Goal: Information Seeking & Learning: Learn about a topic

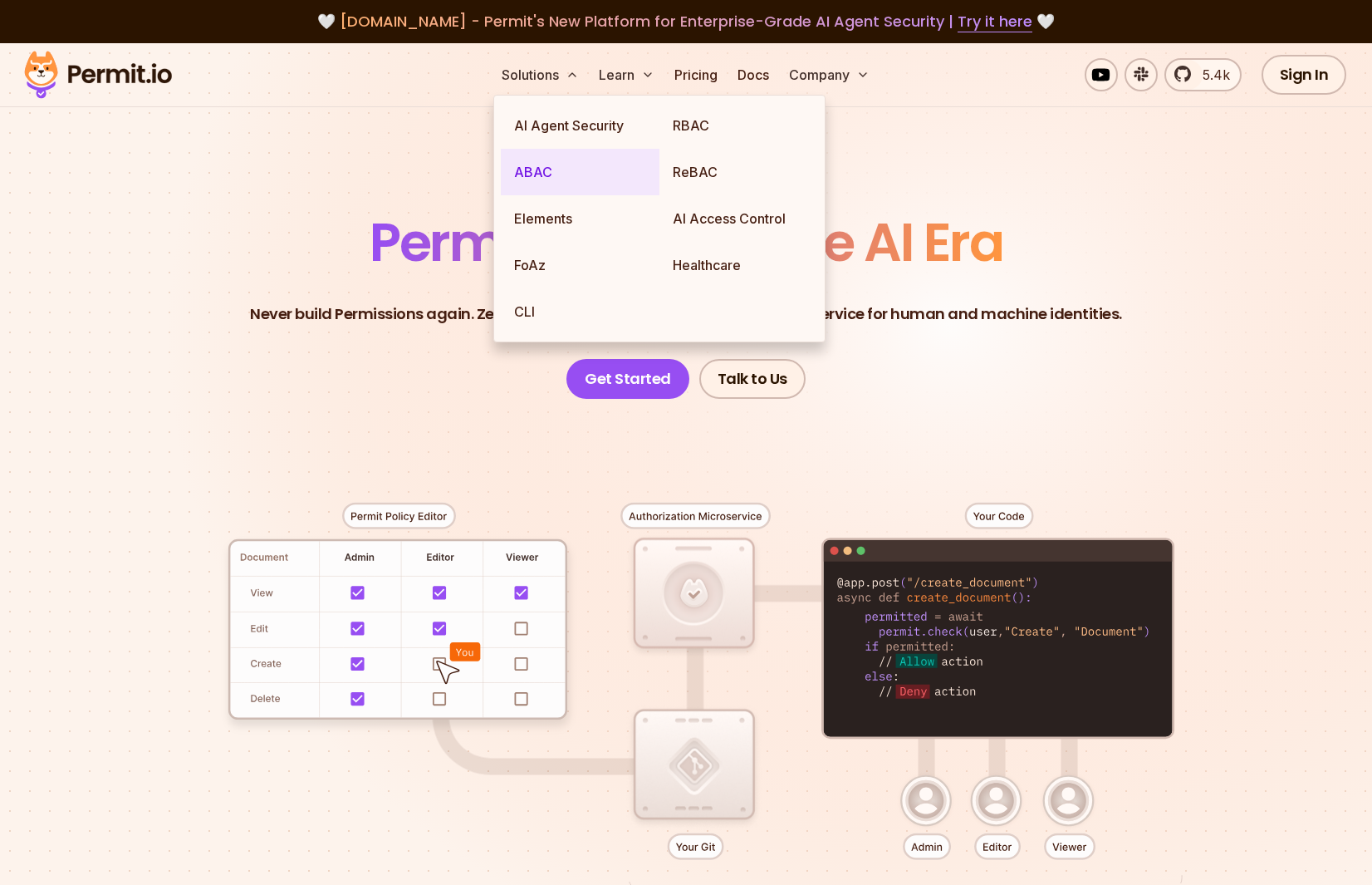
click at [522, 184] on link "ABAC" at bounding box center [580, 171] width 159 height 47
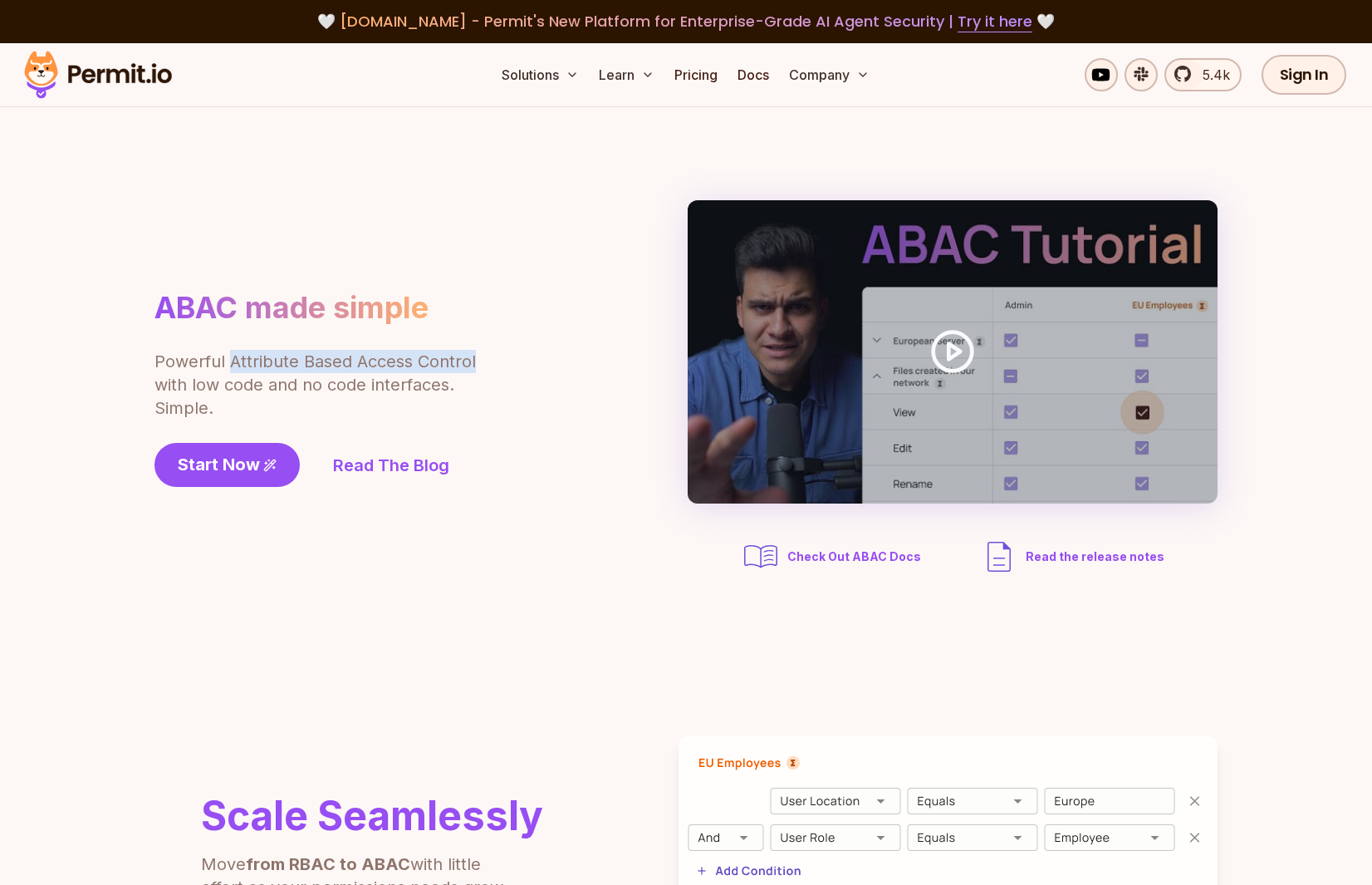
drag, startPoint x: 229, startPoint y: 365, endPoint x: 479, endPoint y: 359, distance: 250.1
click at [479, 359] on div "ABAC made simple Powerful Attribute Based Access Control with low code and no c…" at bounding box center [362, 388] width 415 height 198
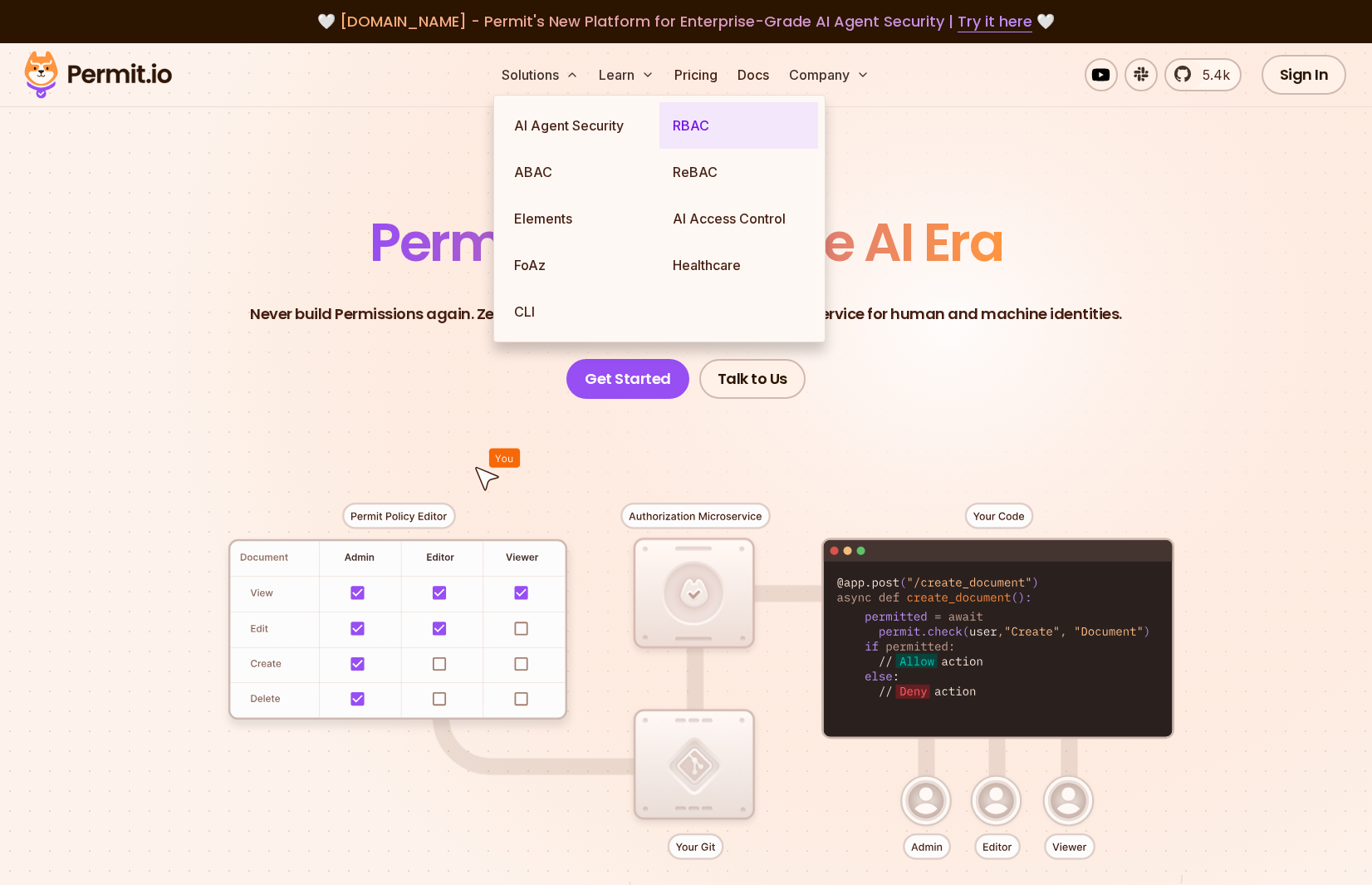
click at [701, 138] on link "RBAC" at bounding box center [738, 125] width 159 height 47
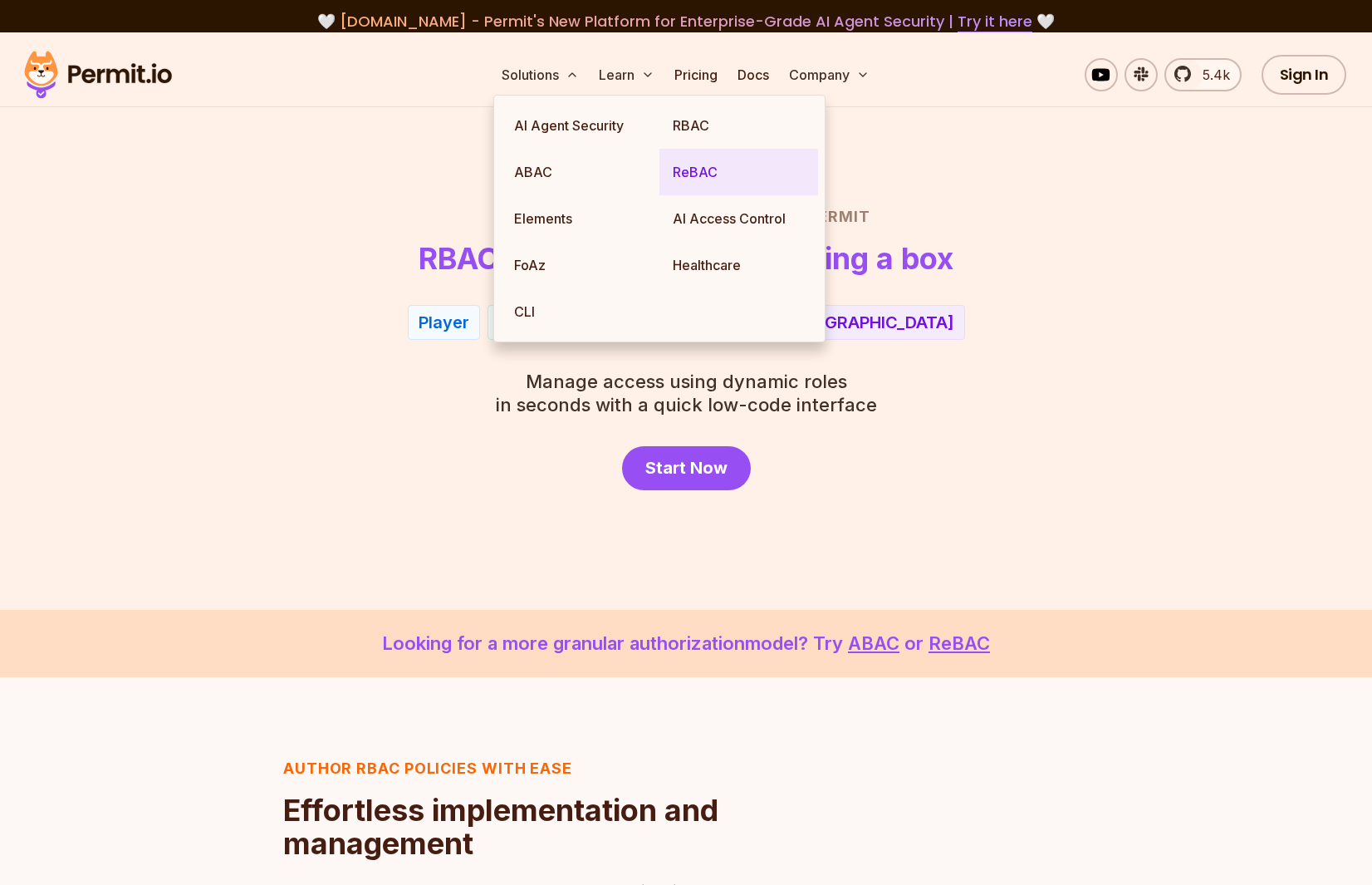
click at [706, 178] on link "ReBAC" at bounding box center [738, 171] width 159 height 47
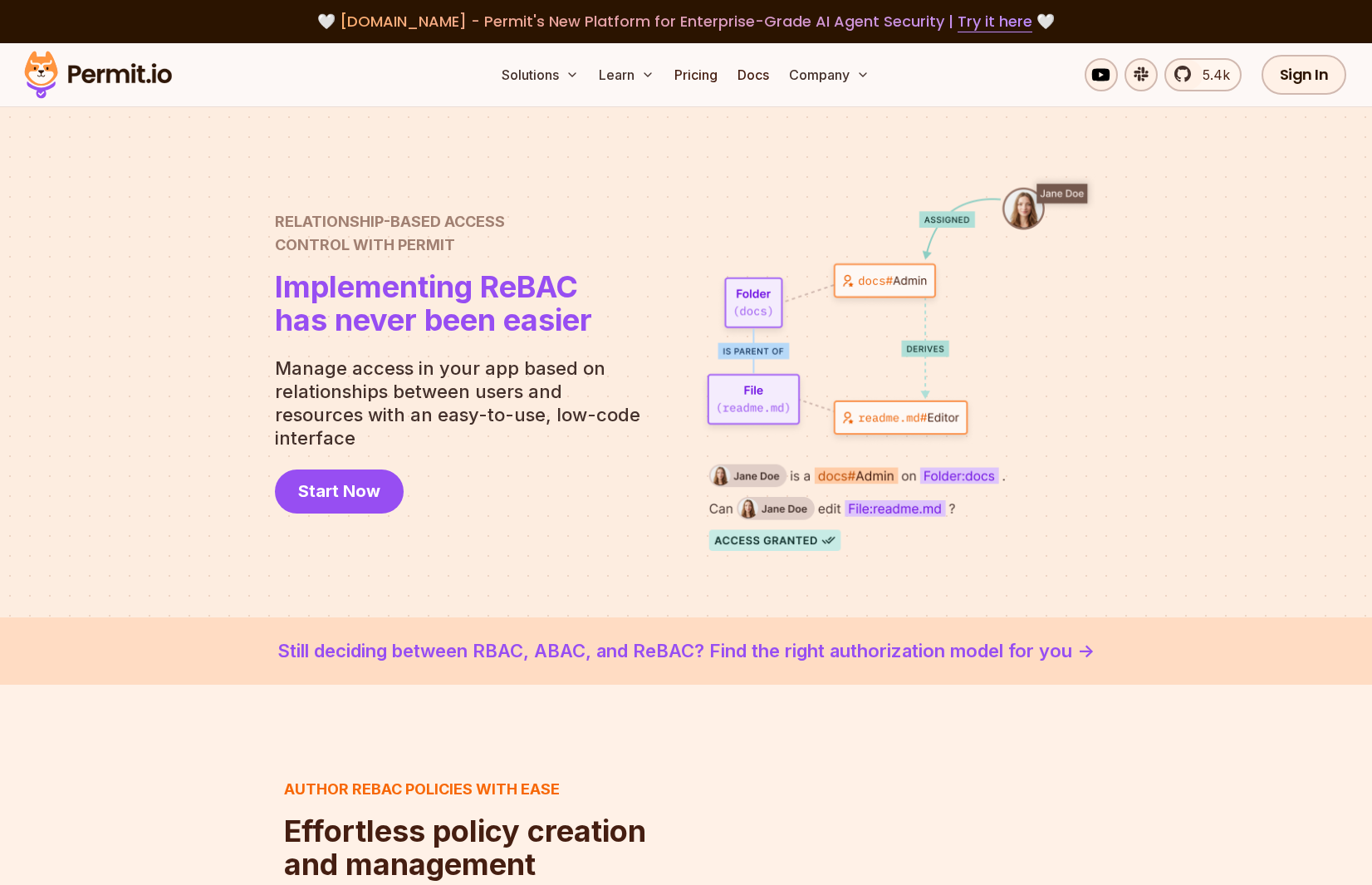
click at [877, 653] on link "Still deciding between RBAC, ABAC, and ReBAC? Find the right authorization mode…" at bounding box center [686, 650] width 1292 height 28
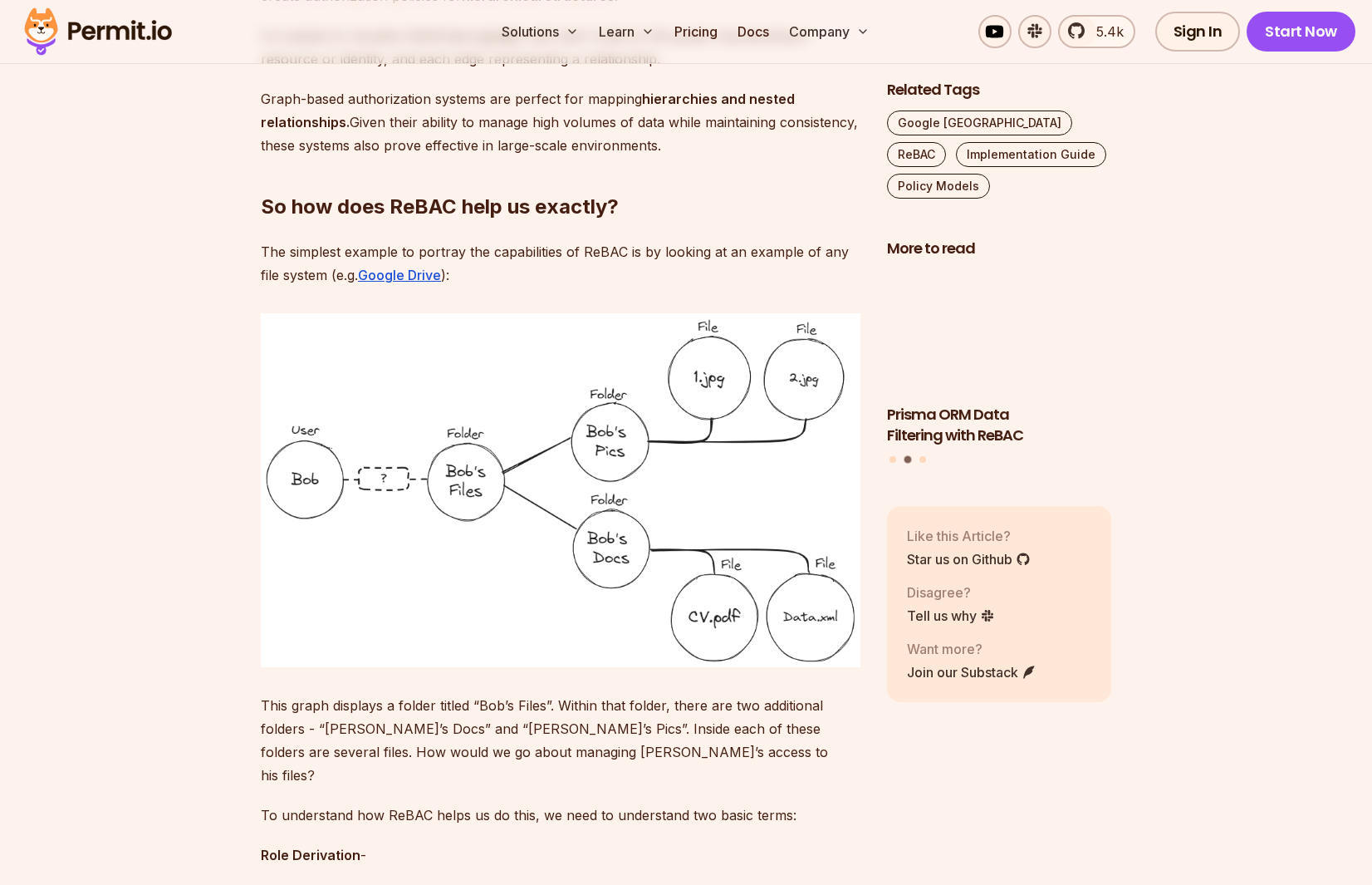
scroll to position [1690, 0]
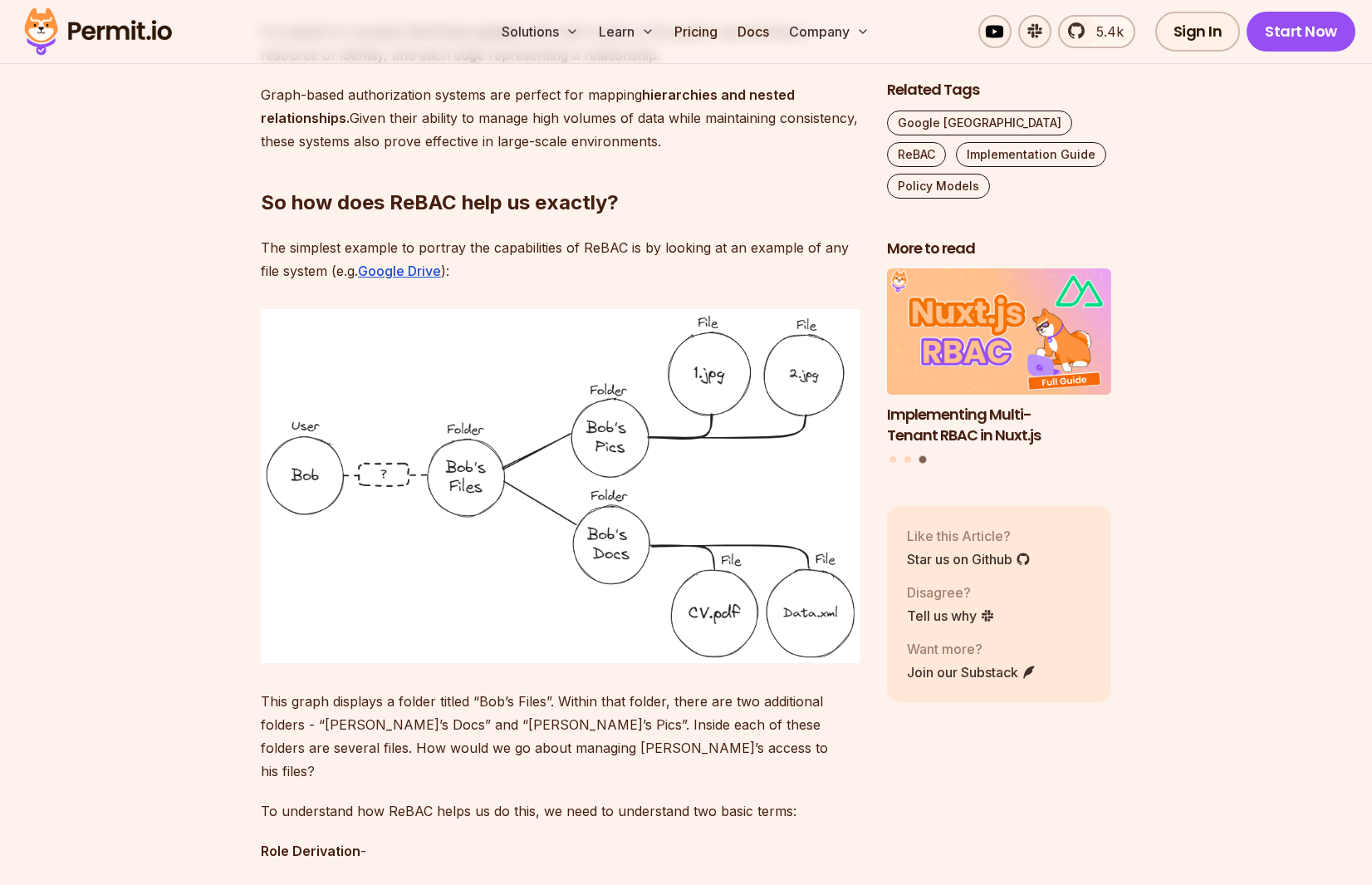
drag, startPoint x: 694, startPoint y: 374, endPoint x: 727, endPoint y: 375, distance: 33.0
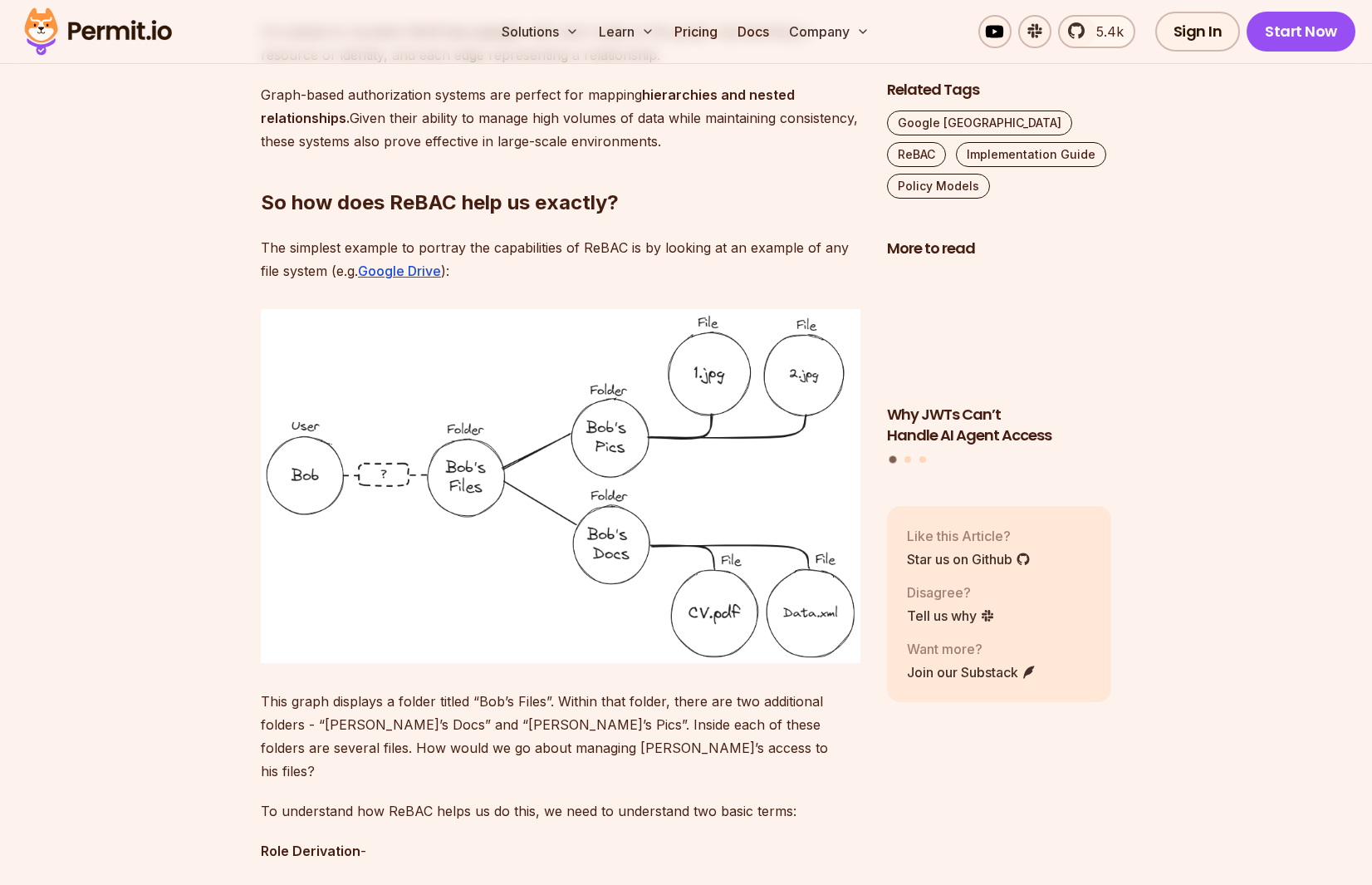
drag, startPoint x: 793, startPoint y: 371, endPoint x: 823, endPoint y: 373, distance: 30.1
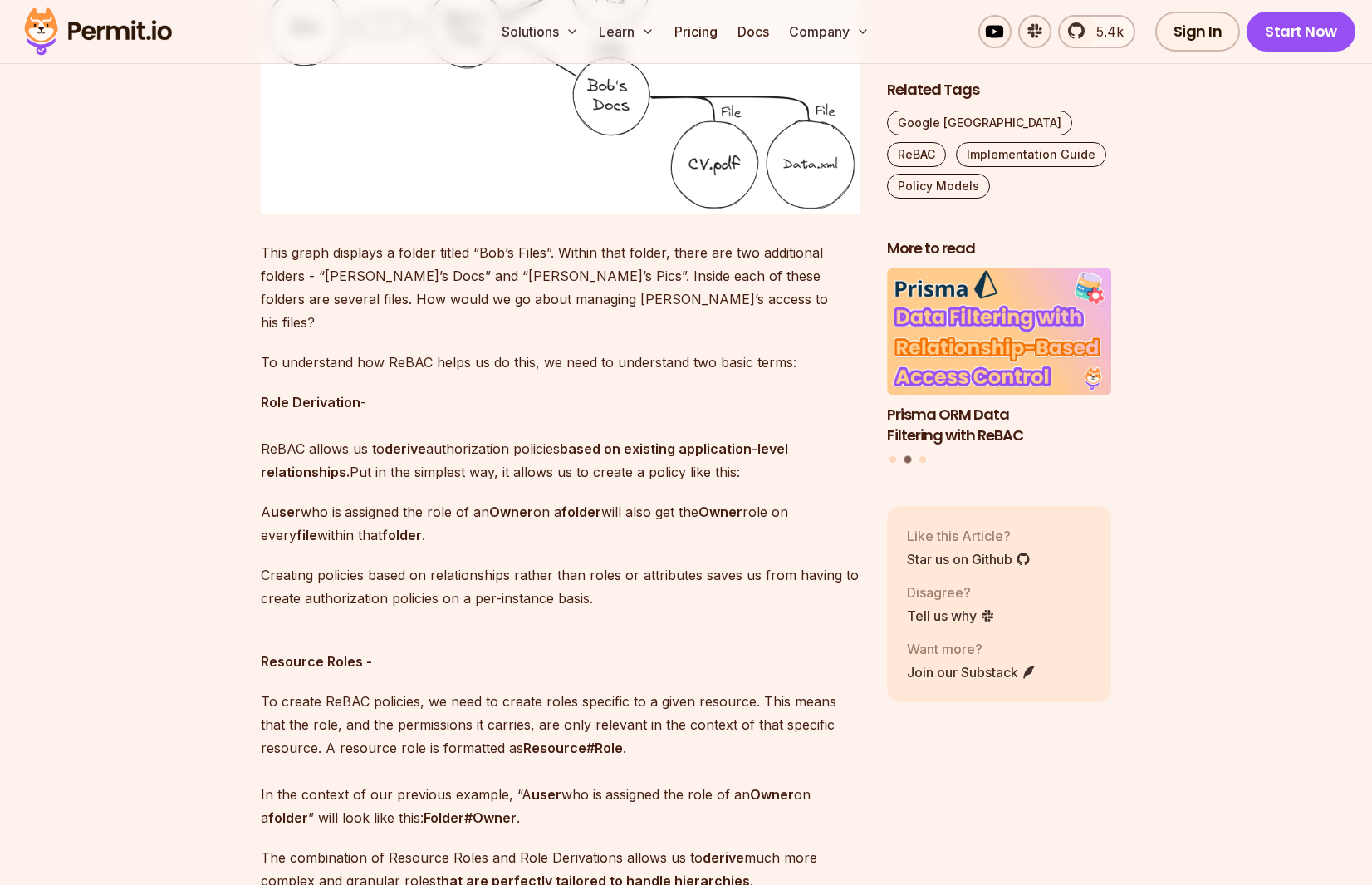
scroll to position [2203, 0]
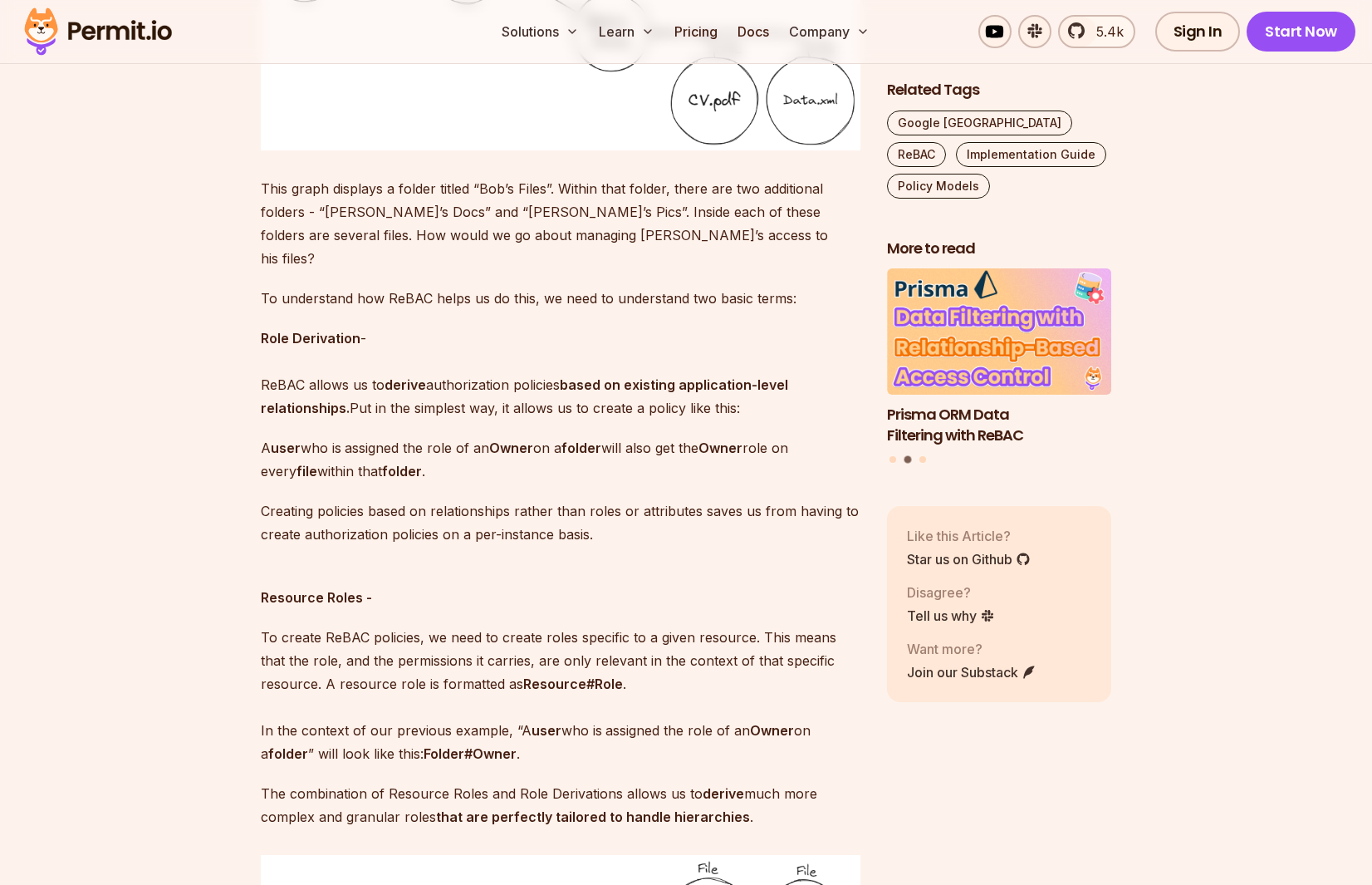
click at [346, 436] on p "A user who is assigned the role of an Owner on a folder will also get the Owner…" at bounding box center [560, 459] width 600 height 47
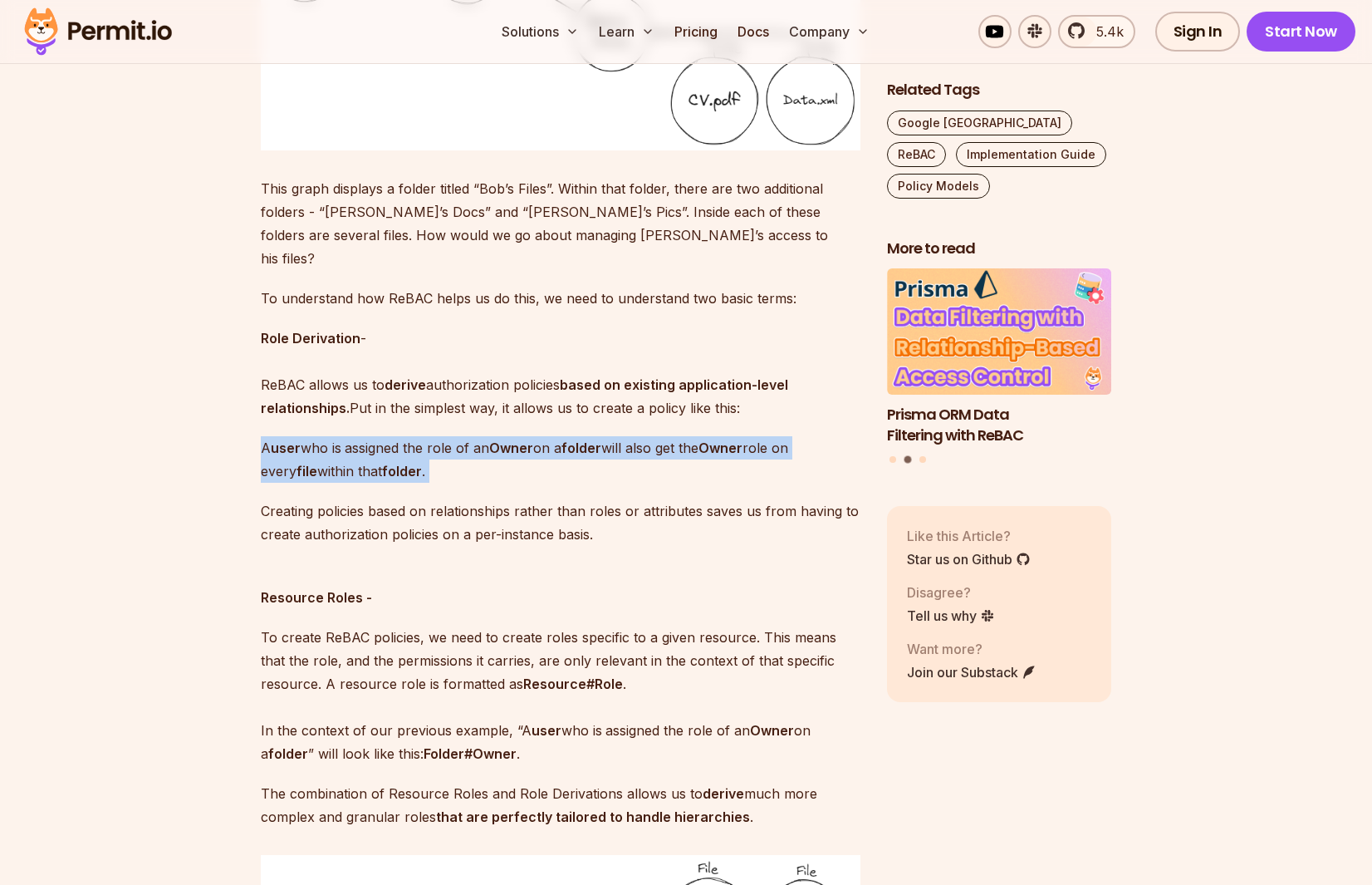
click at [346, 436] on p "A user who is assigned the role of an Owner on a folder will also get the Owner…" at bounding box center [560, 459] width 600 height 47
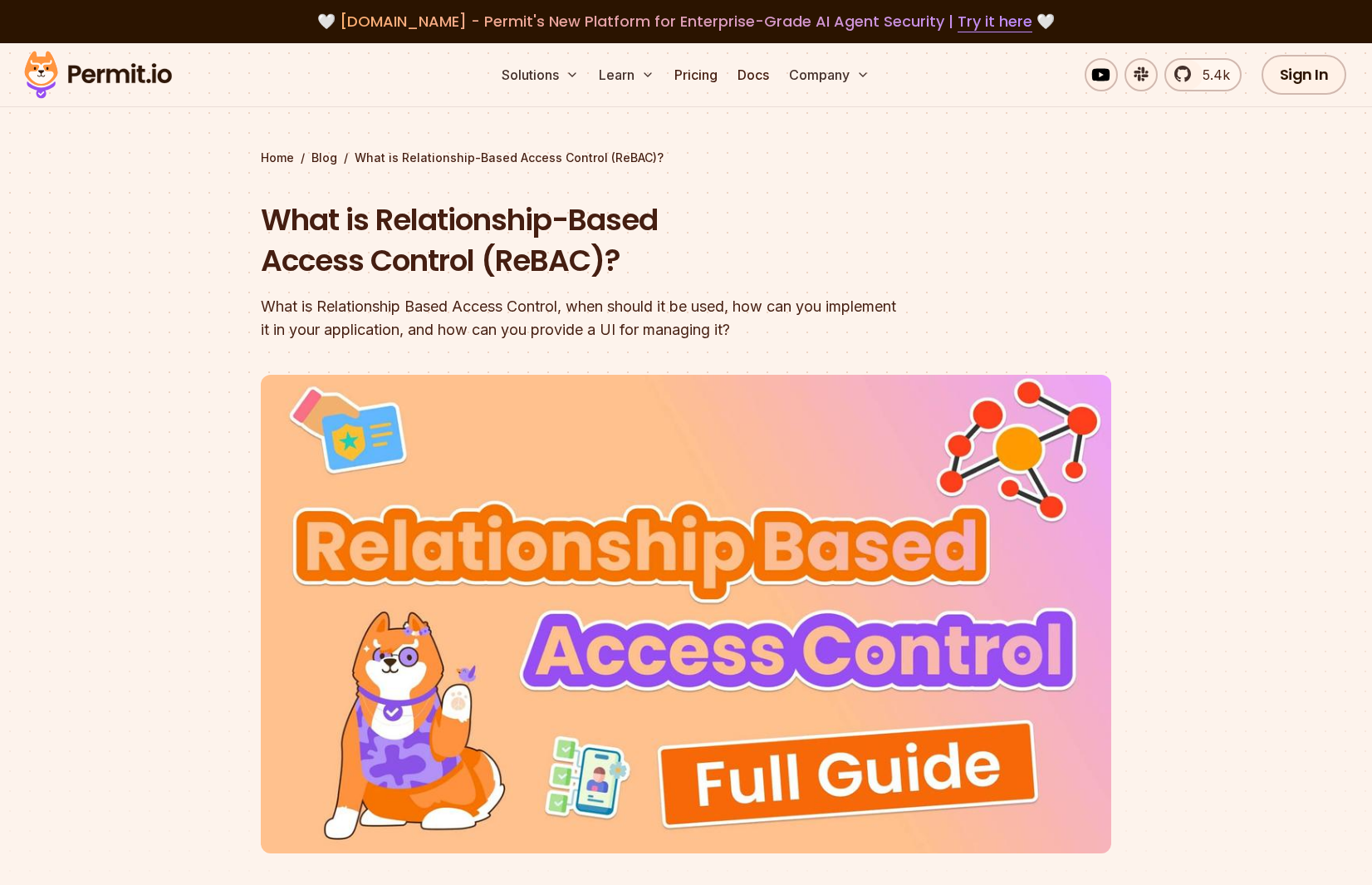
scroll to position [0, 0]
click at [114, 77] on img at bounding box center [97, 74] width 162 height 56
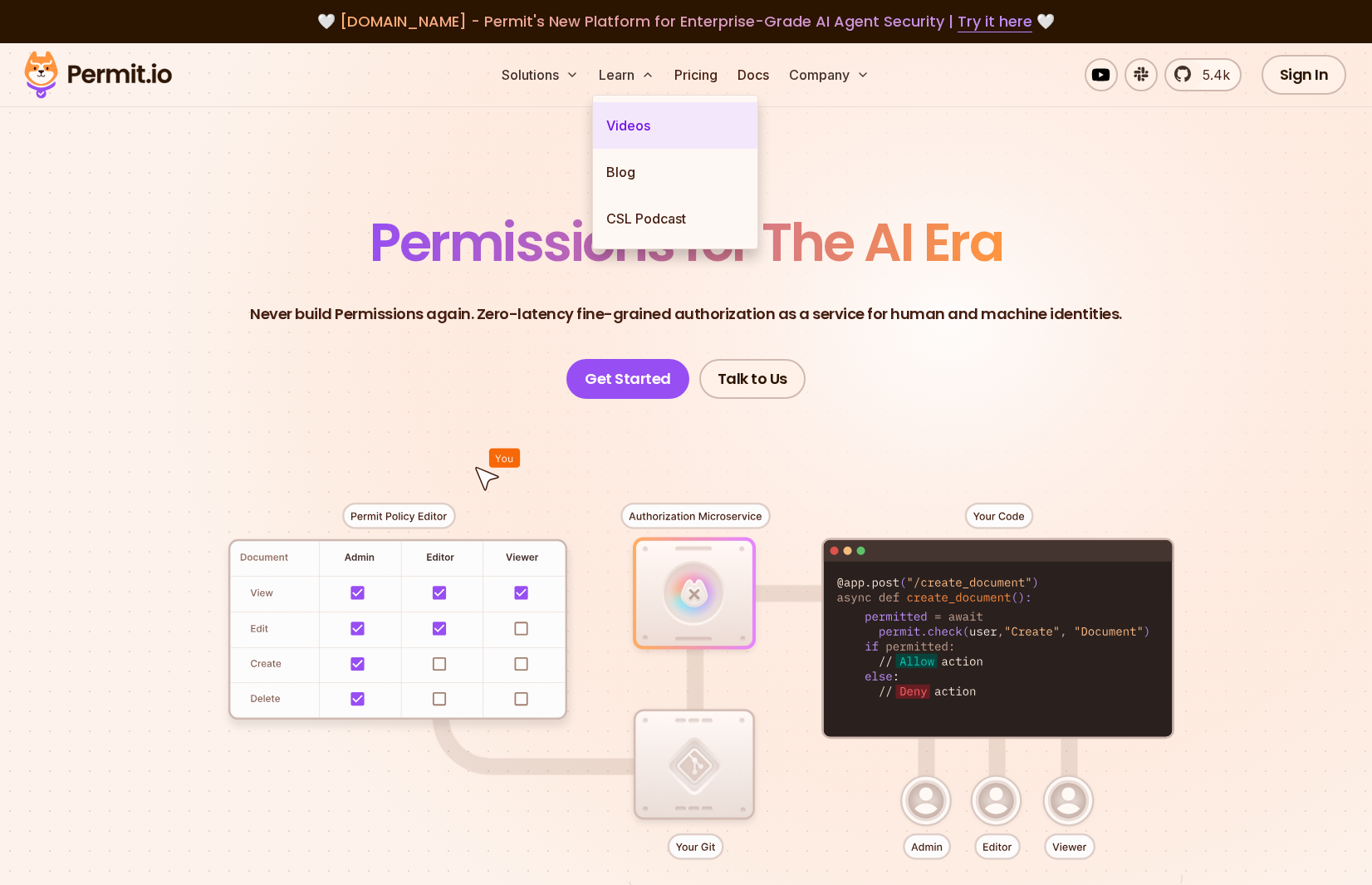
click at [640, 128] on link "Videos" at bounding box center [675, 125] width 164 height 47
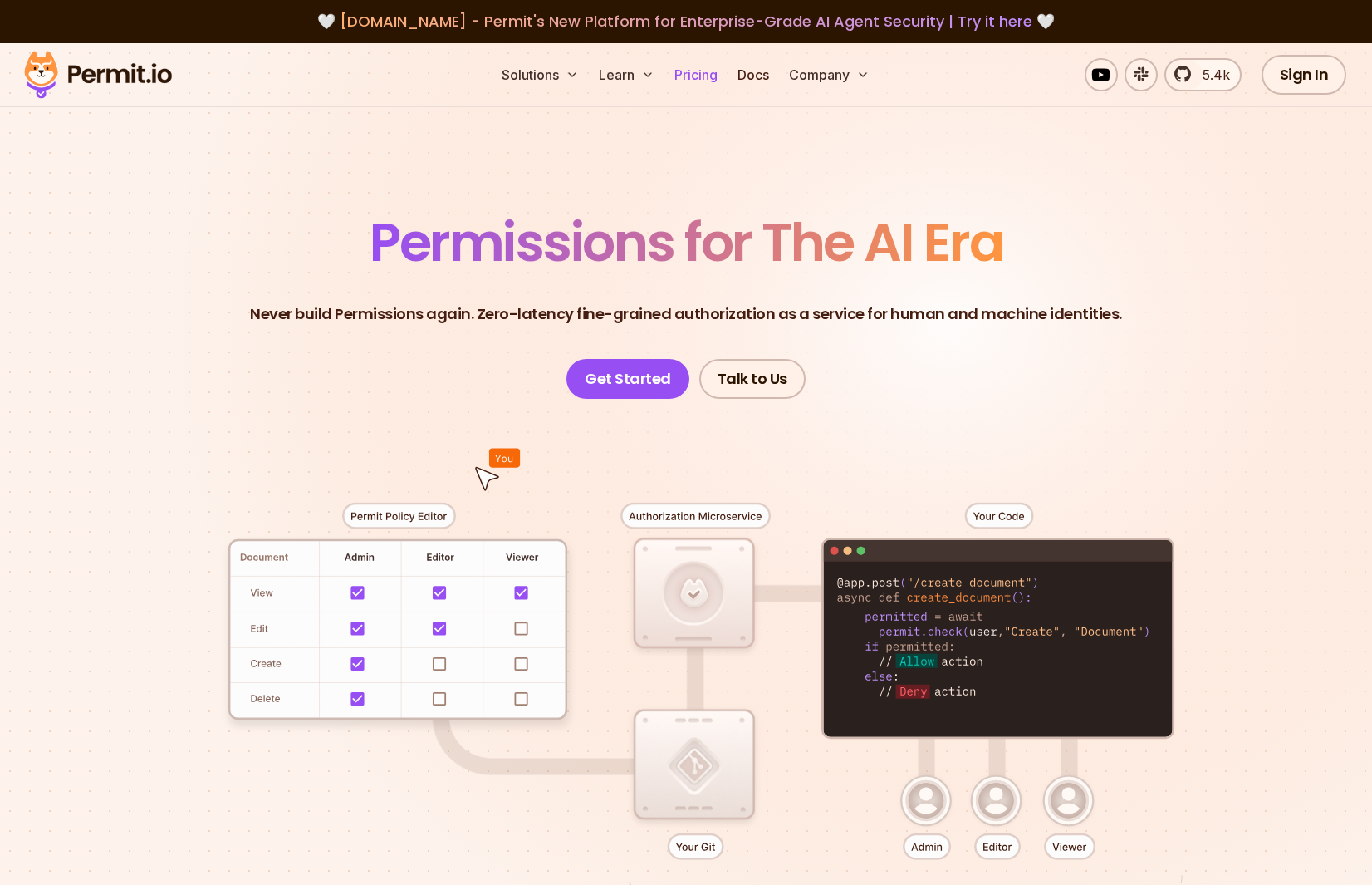
click at [702, 87] on link "Pricing" at bounding box center [696, 74] width 56 height 33
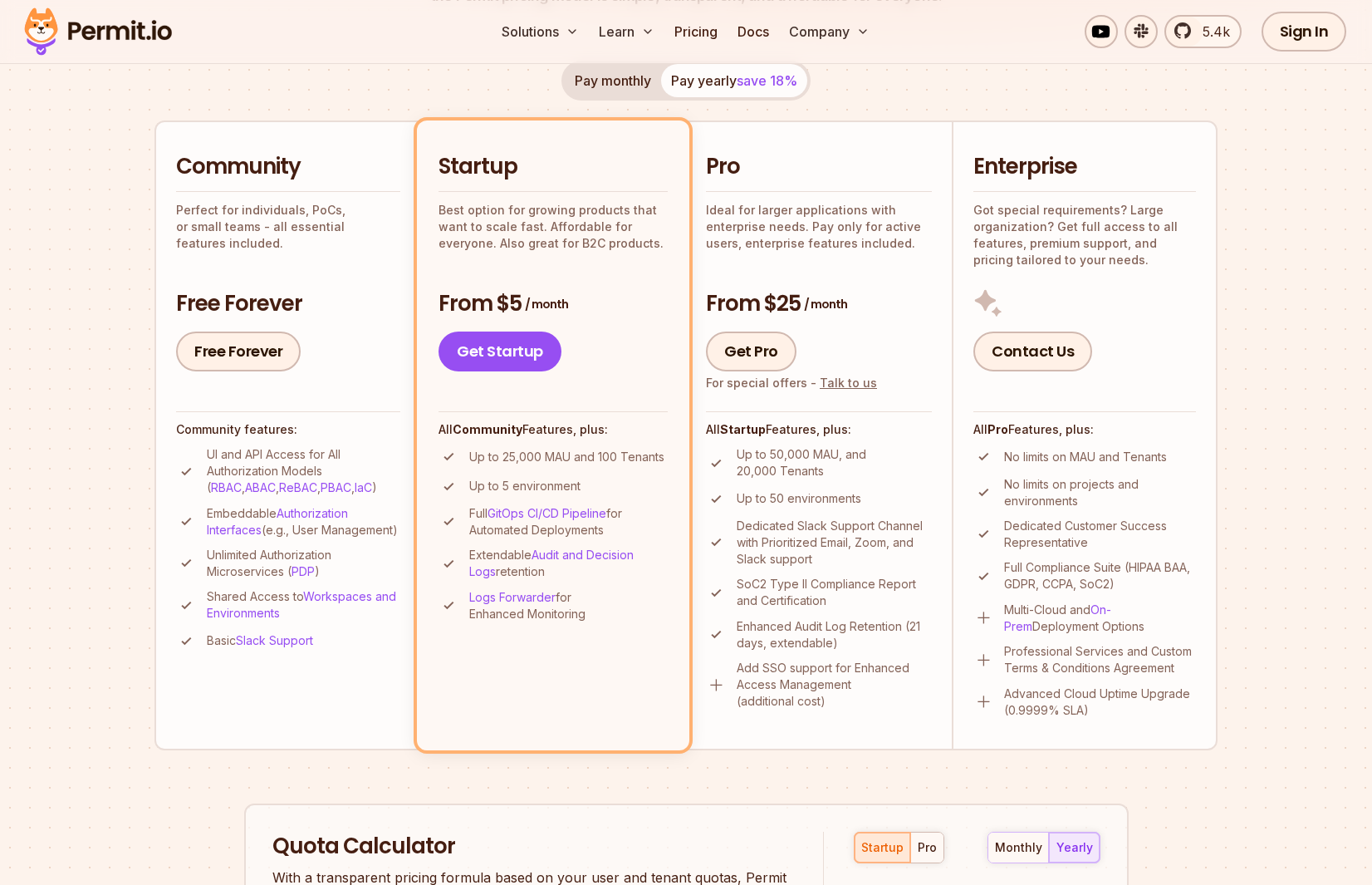
scroll to position [331, 0]
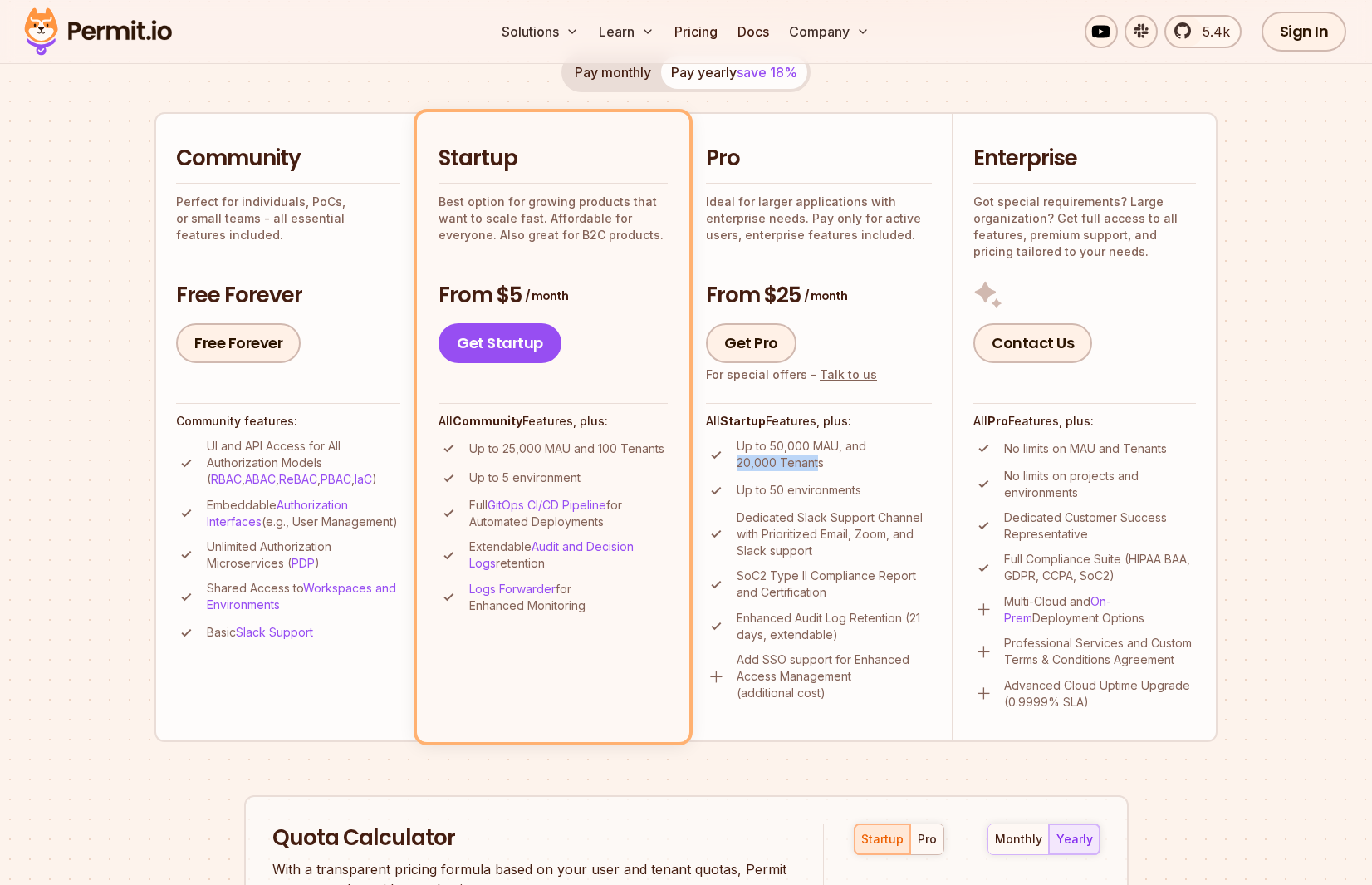
drag, startPoint x: 734, startPoint y: 452, endPoint x: 816, endPoint y: 460, distance: 82.4
click at [816, 460] on li "Up to 50,000 MAU, and 20,000 Tenants" at bounding box center [819, 454] width 226 height 33
click at [816, 460] on p "Up to 50,000 MAU, and 20,000 Tenants" at bounding box center [833, 454] width 195 height 33
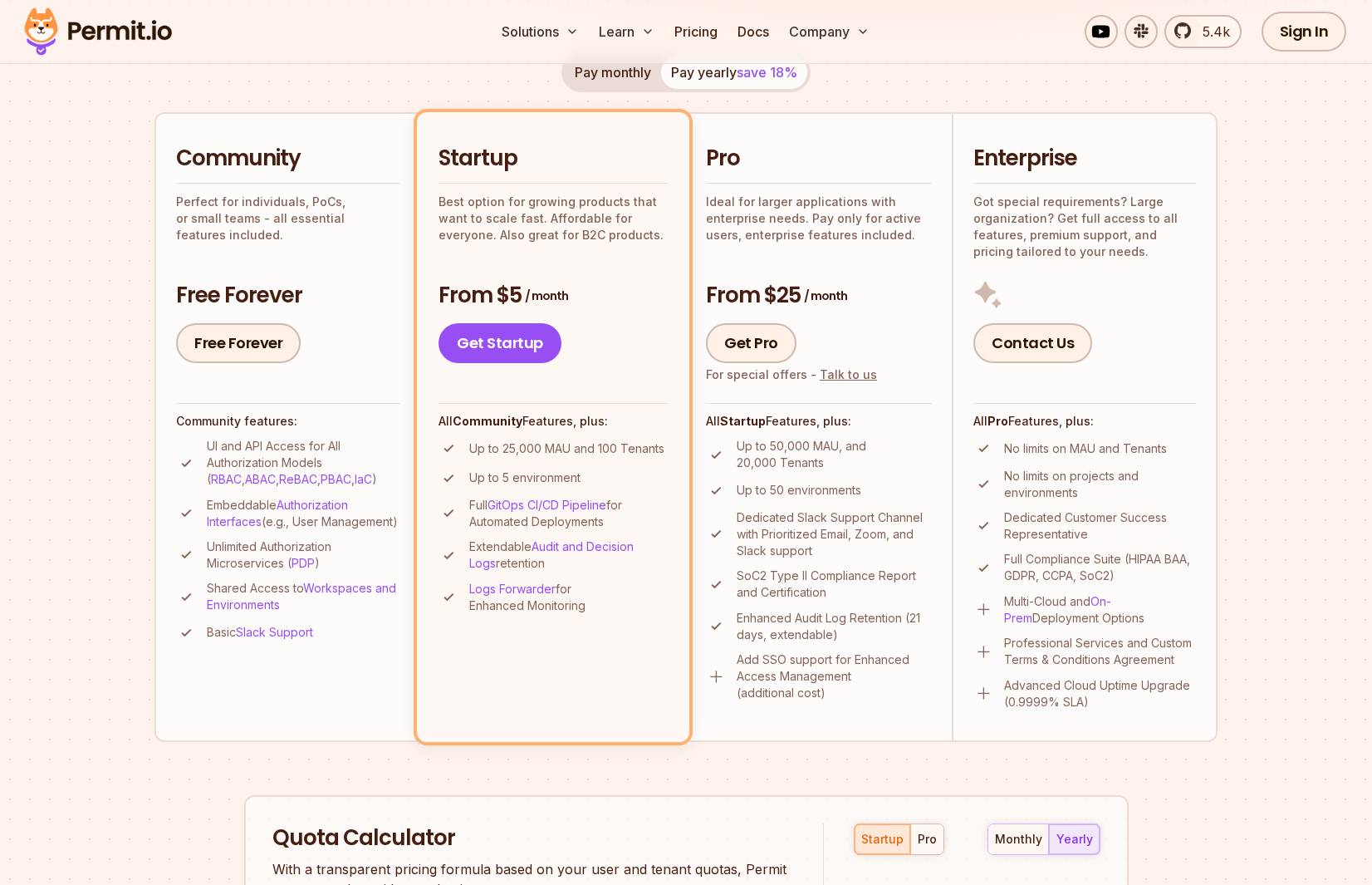
click at [532, 484] on p "Up to 5 environment" at bounding box center [524, 477] width 111 height 16
drag, startPoint x: 874, startPoint y: 494, endPoint x: 731, endPoint y: 450, distance: 149.6
click at [731, 450] on ul "Up to 50,000 MAU, and 20,000 Tenants Up to 50 environments Dedicated Slack Supp…" at bounding box center [819, 569] width 226 height 263
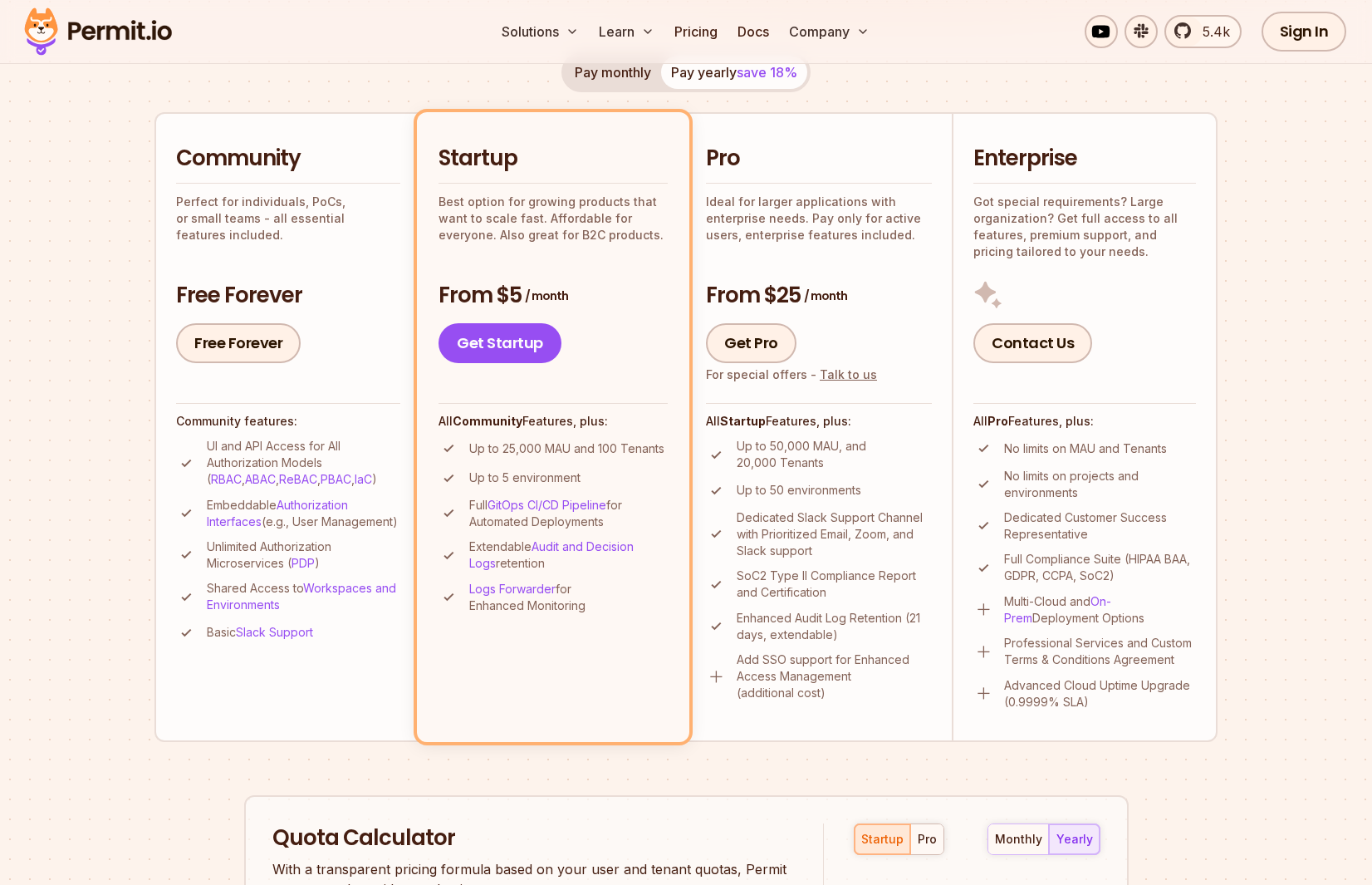
click at [770, 466] on p "Up to 50,000 MAU, and 20,000 Tenants" at bounding box center [833, 454] width 195 height 33
click at [753, 464] on p "Up to 50,000 MAU, and 20,000 Tenants" at bounding box center [833, 454] width 195 height 33
drag, startPoint x: 737, startPoint y: 465, endPoint x: 842, endPoint y: 458, distance: 105.2
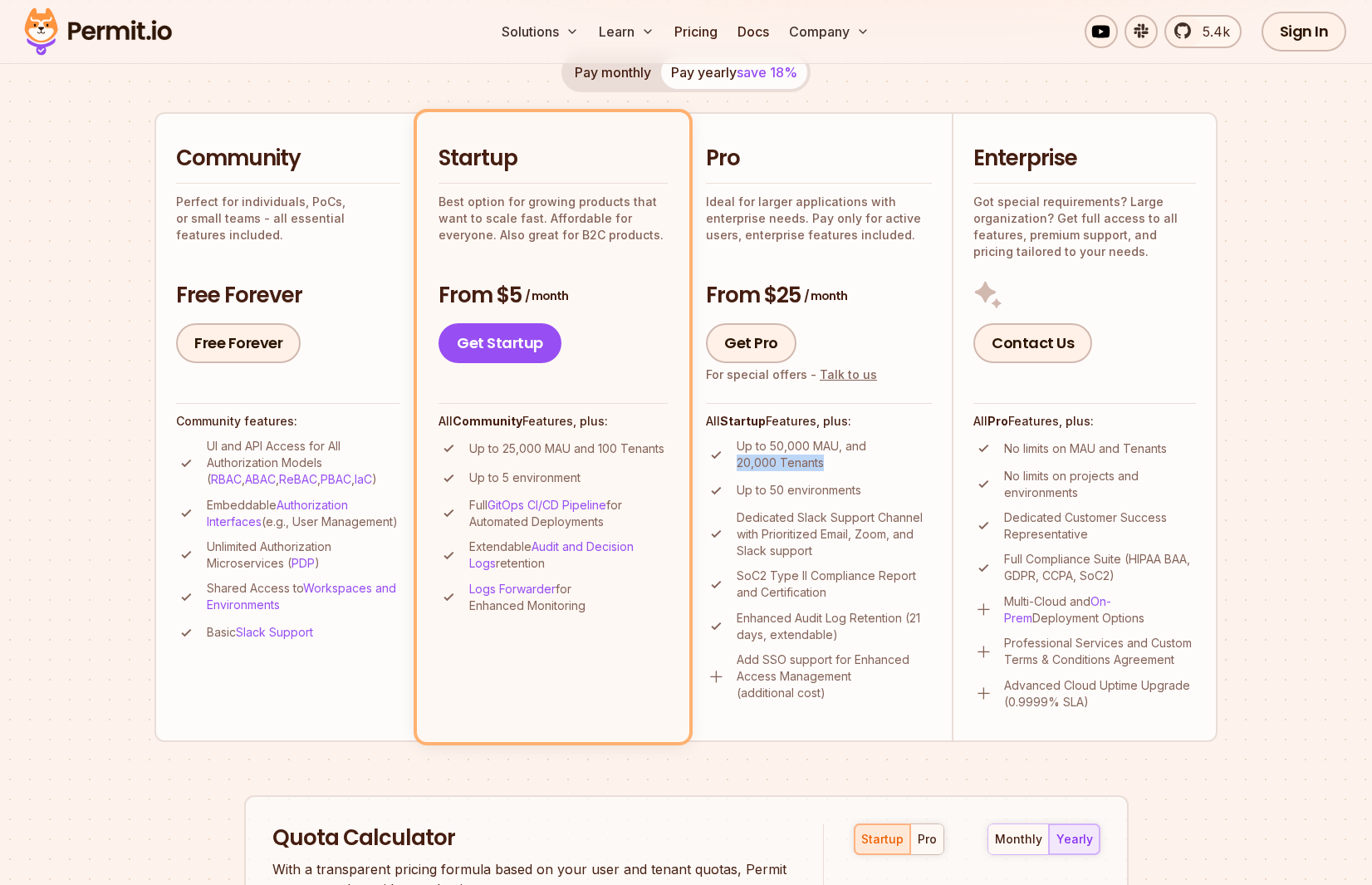
click at [842, 458] on p "Up to 50,000 MAU, and 20,000 Tenants" at bounding box center [833, 454] width 195 height 33
drag, startPoint x: 770, startPoint y: 447, endPoint x: 844, endPoint y: 441, distance: 74.2
click at [844, 441] on p "Up to 50,000 MAU, and 20,000 Tenants" at bounding box center [833, 454] width 195 height 33
drag, startPoint x: 700, startPoint y: 300, endPoint x: 858, endPoint y: 289, distance: 158.4
click at [858, 289] on li "Pro Ideal for larger applications with enterprise needs. Pay only for active us…" at bounding box center [819, 427] width 266 height 629
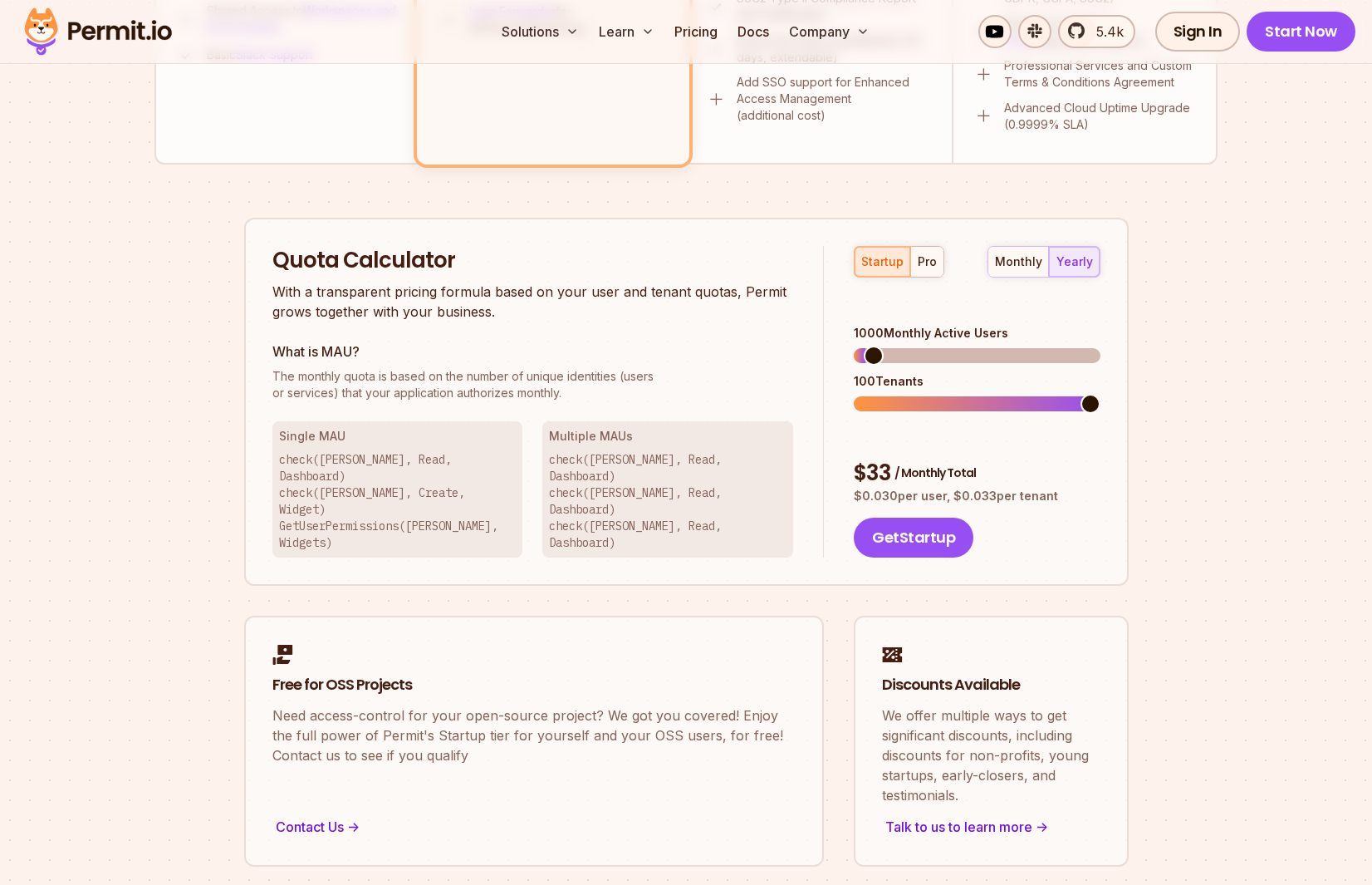
scroll to position [910, 0]
click at [877, 398] on div "startup pro monthly yearly 1000 Monthly Active Users 20 Tenants $ 33 / Monthly …" at bounding box center [962, 400] width 276 height 313
click at [924, 257] on div "pro" at bounding box center [927, 260] width 19 height 16
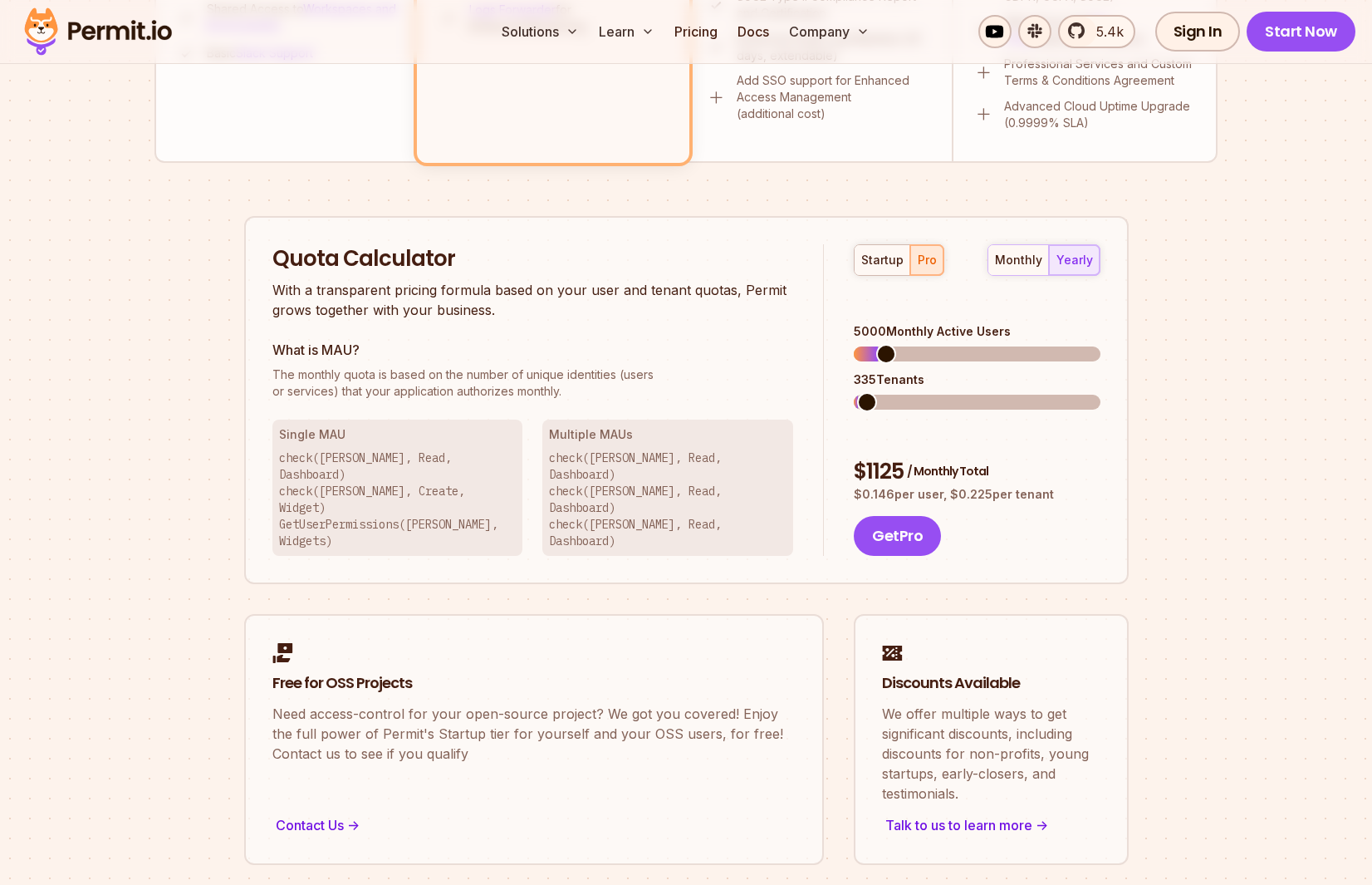
click at [857, 393] on span at bounding box center [867, 402] width 20 height 20
click at [925, 344] on span at bounding box center [929, 354] width 20 height 20
click at [848, 327] on div "startup pro monthly yearly 100 Monthly Active Users 35 Tenants $ 25 / Monthly T…" at bounding box center [962, 400] width 276 height 313
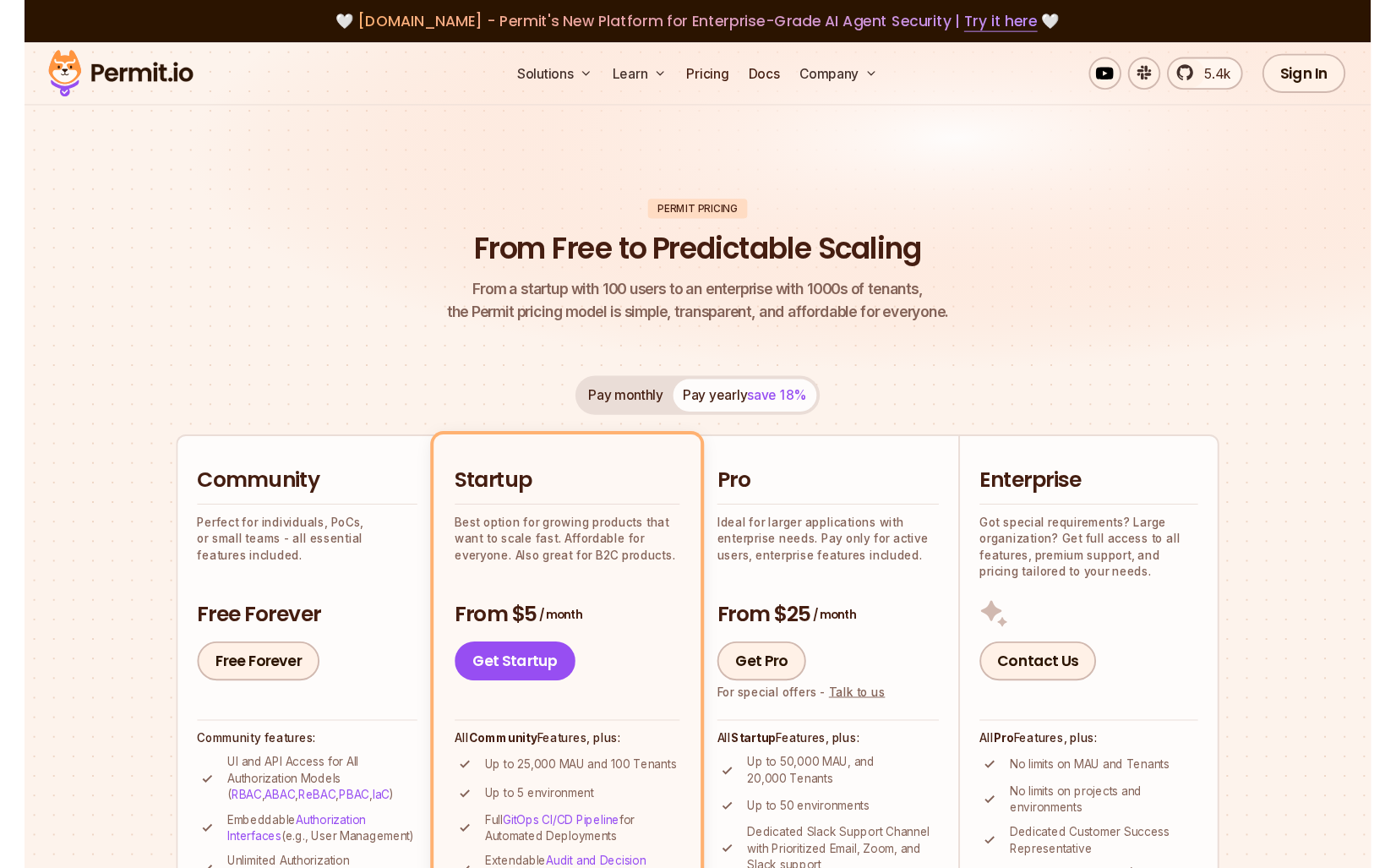
scroll to position [0, 0]
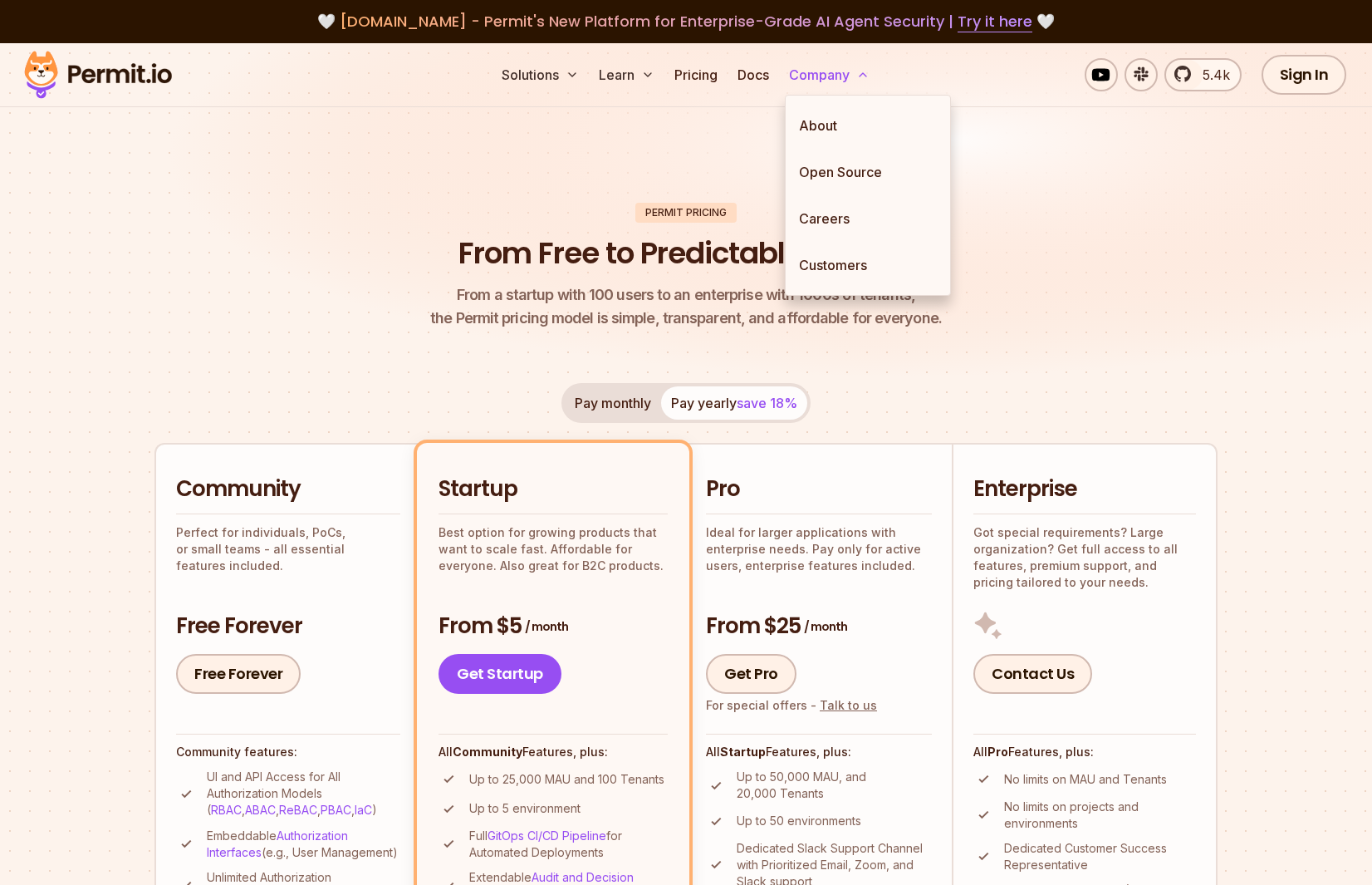
click at [844, 64] on button "Company" at bounding box center [829, 74] width 94 height 33
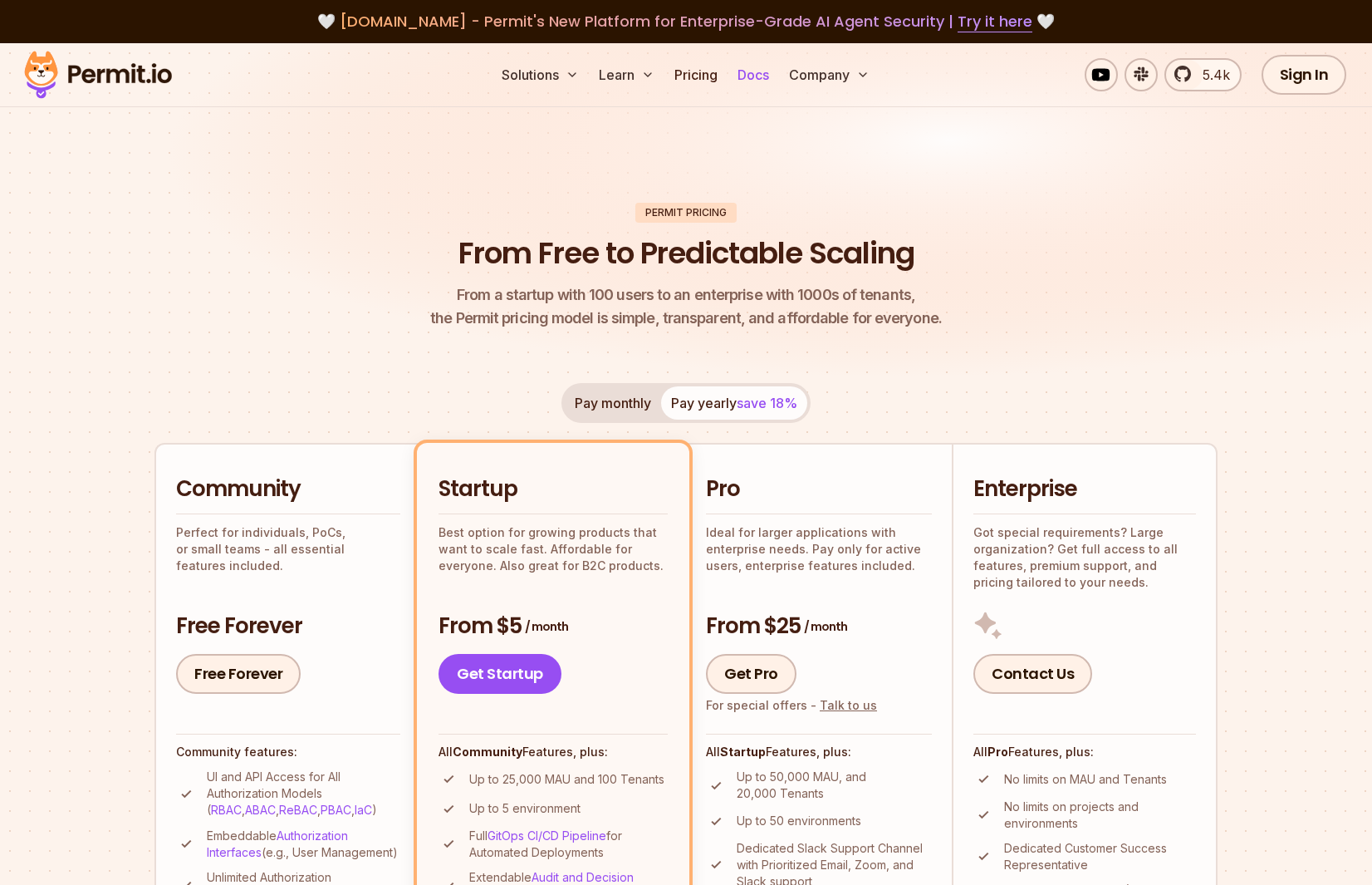
click at [741, 79] on link "Docs" at bounding box center [753, 74] width 45 height 33
